Goal: Information Seeking & Learning: Learn about a topic

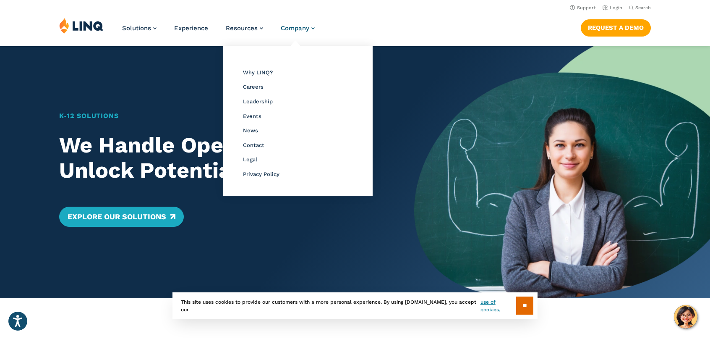
click at [312, 29] on link "Company" at bounding box center [298, 28] width 34 height 8
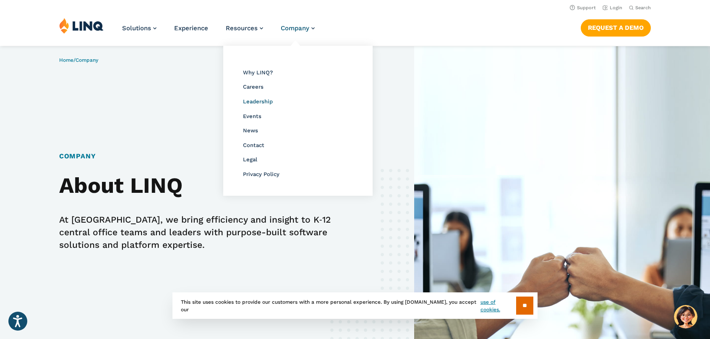
click at [254, 102] on span "Leadership" at bounding box center [258, 101] width 30 height 6
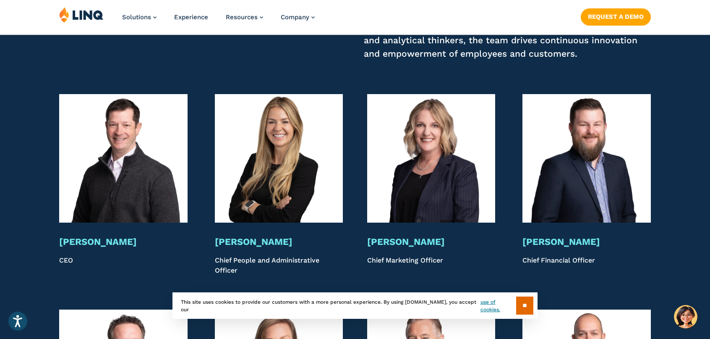
scroll to position [1651, 0]
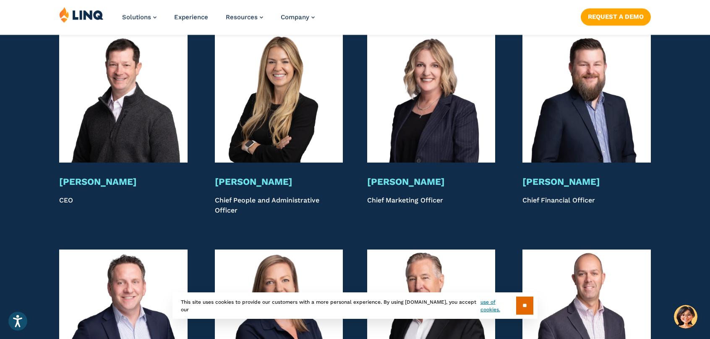
click at [532, 116] on img at bounding box center [586, 98] width 128 height 128
click at [543, 187] on div "Cody Draper Chief Financial Officer" at bounding box center [586, 196] width 128 height 40
click at [548, 182] on h3 "Cody Draper" at bounding box center [586, 182] width 128 height 12
click at [546, 199] on p "Chief Financial Officer" at bounding box center [586, 205] width 128 height 21
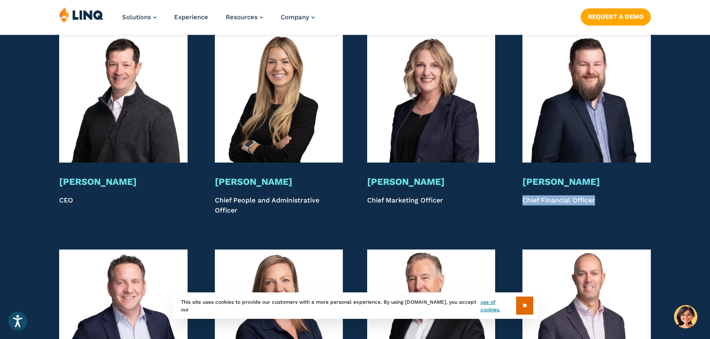
click at [546, 199] on p "Chief Financial Officer" at bounding box center [586, 205] width 128 height 21
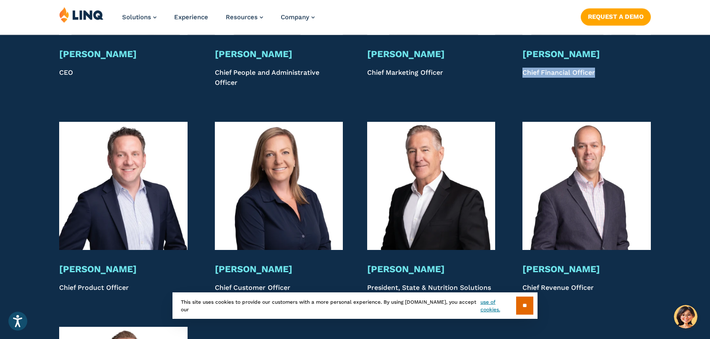
scroll to position [1779, 0]
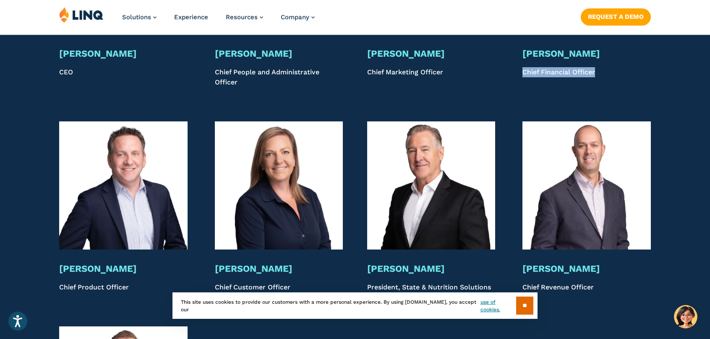
click at [548, 239] on img at bounding box center [586, 185] width 128 height 128
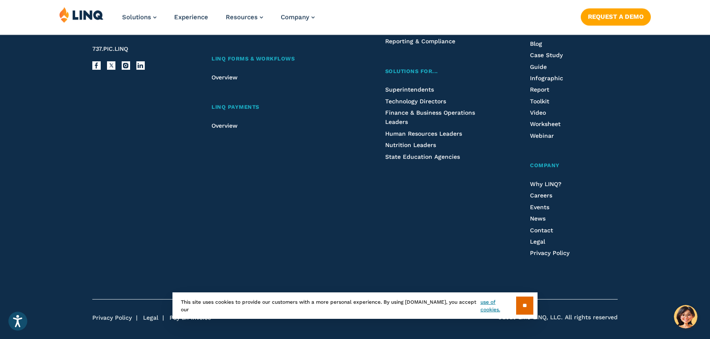
scroll to position [2849, 0]
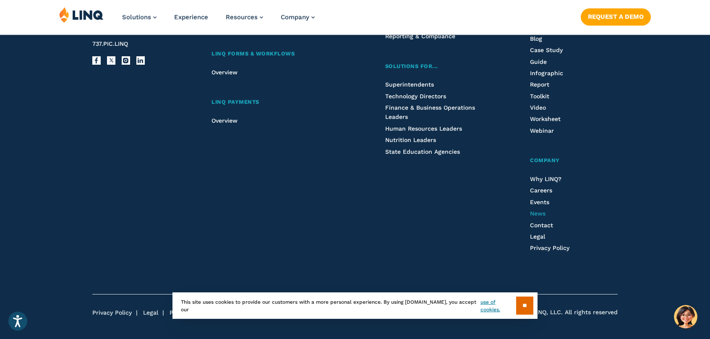
click at [540, 211] on span "News" at bounding box center [538, 213] width 16 height 7
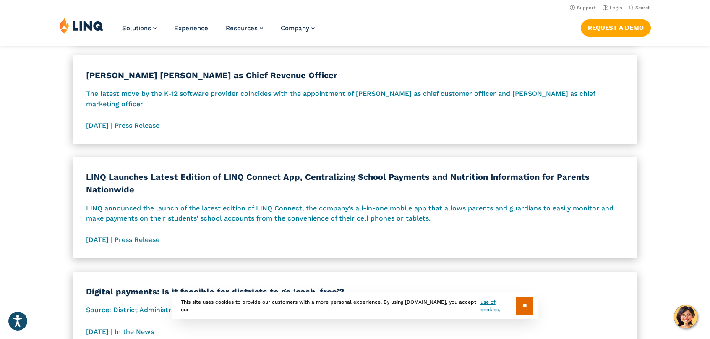
scroll to position [376, 0]
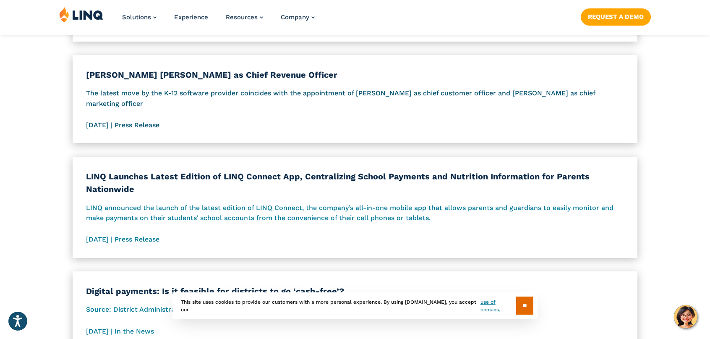
click at [261, 88] on p "The latest move by the K-12 software provider coincides with the appointment of…" at bounding box center [355, 98] width 538 height 21
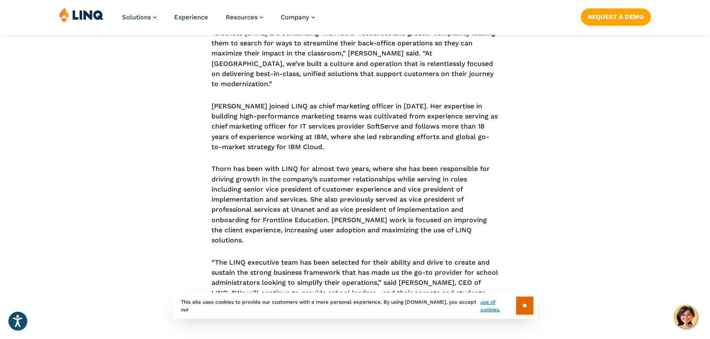
scroll to position [569, 0]
